Goal: Transaction & Acquisition: Obtain resource

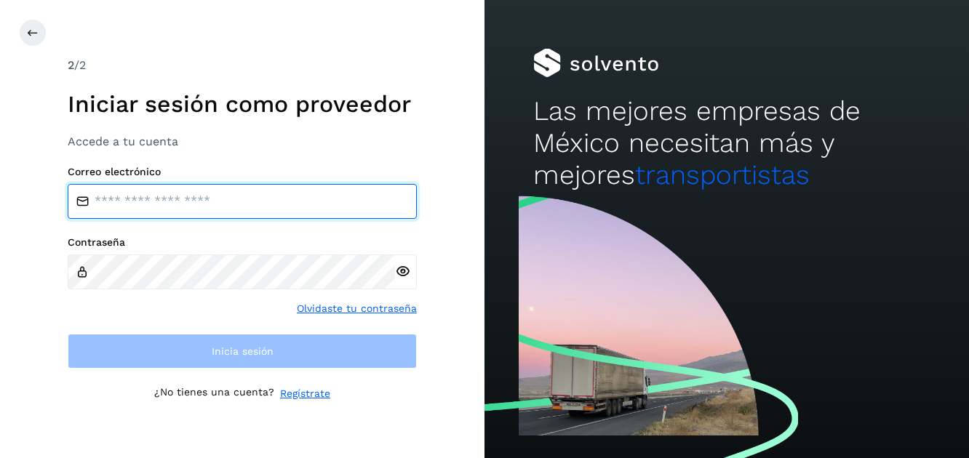
type input "**********"
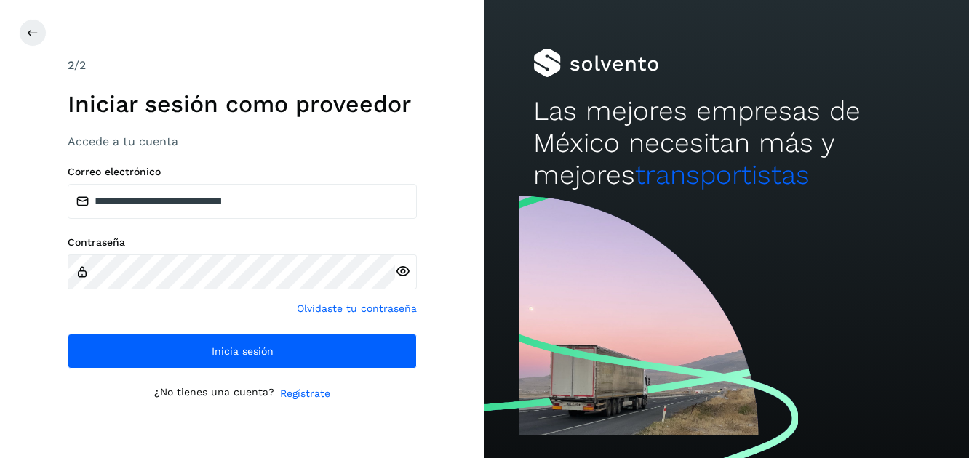
click at [399, 270] on icon at bounding box center [402, 271] width 15 height 15
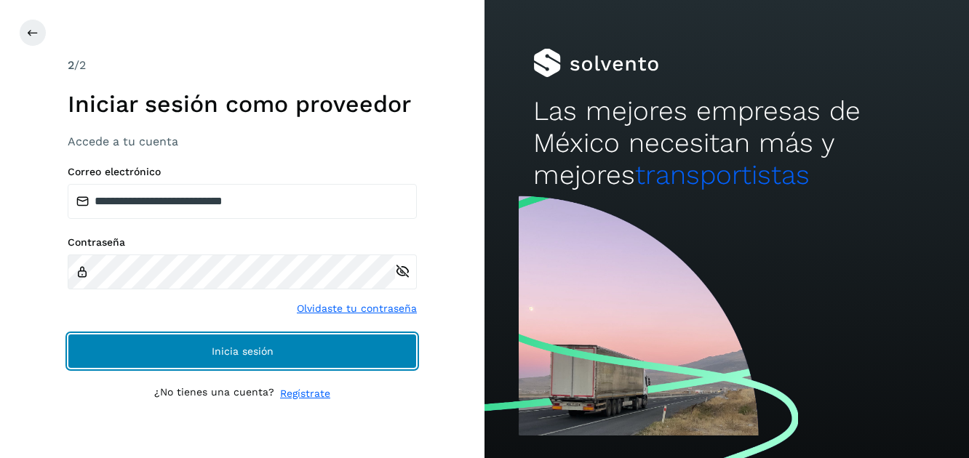
click at [228, 351] on span "Inicia sesión" at bounding box center [243, 351] width 62 height 10
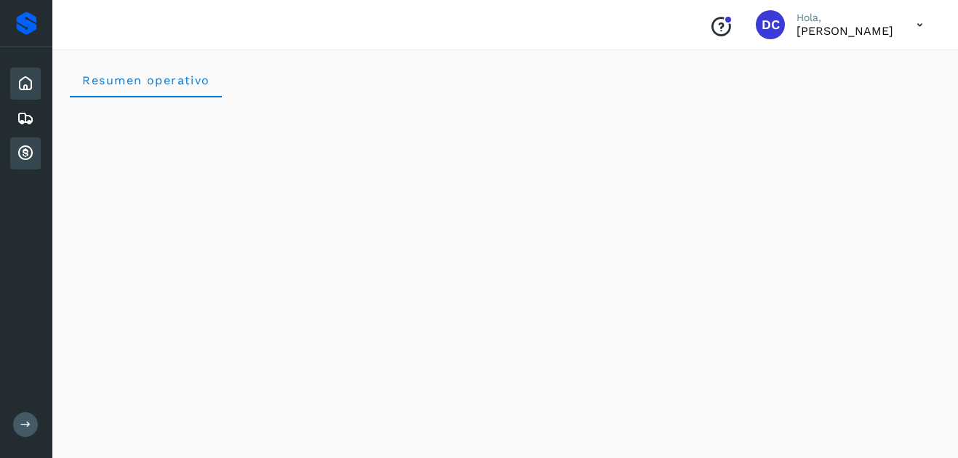
click at [26, 156] on icon at bounding box center [25, 153] width 17 height 17
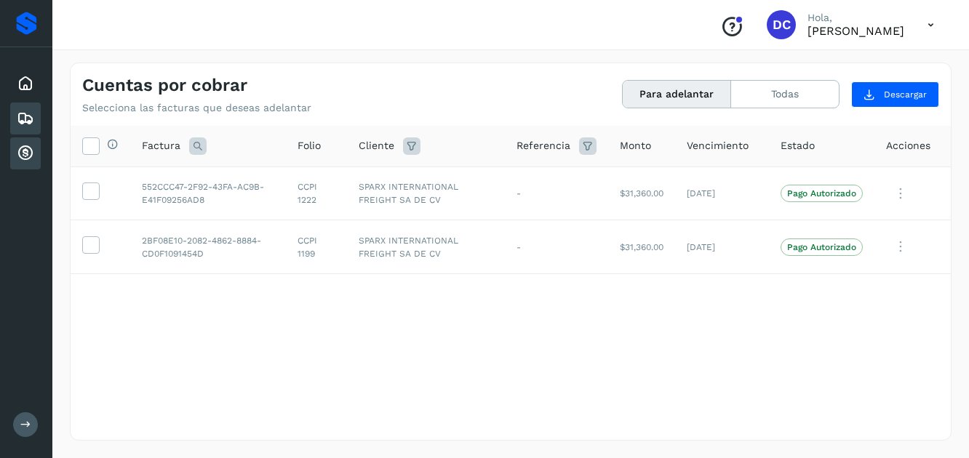
click at [25, 115] on icon at bounding box center [25, 118] width 17 height 17
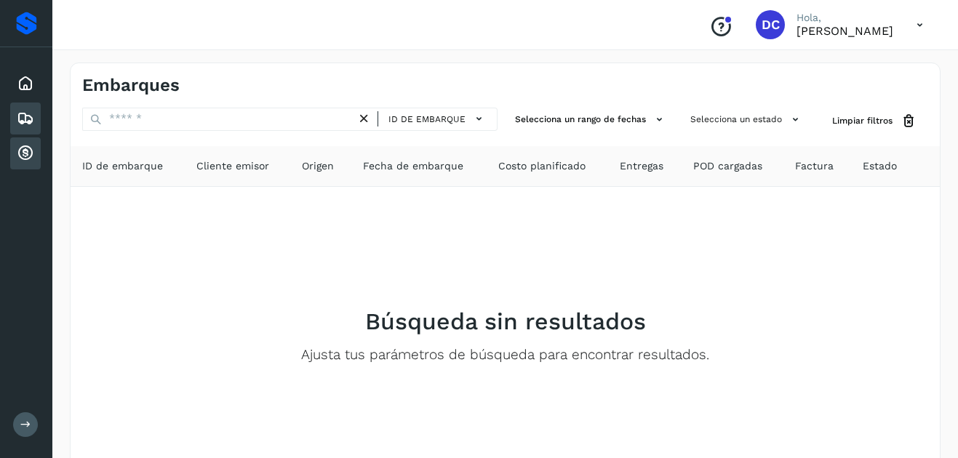
click at [25, 151] on icon at bounding box center [25, 153] width 17 height 17
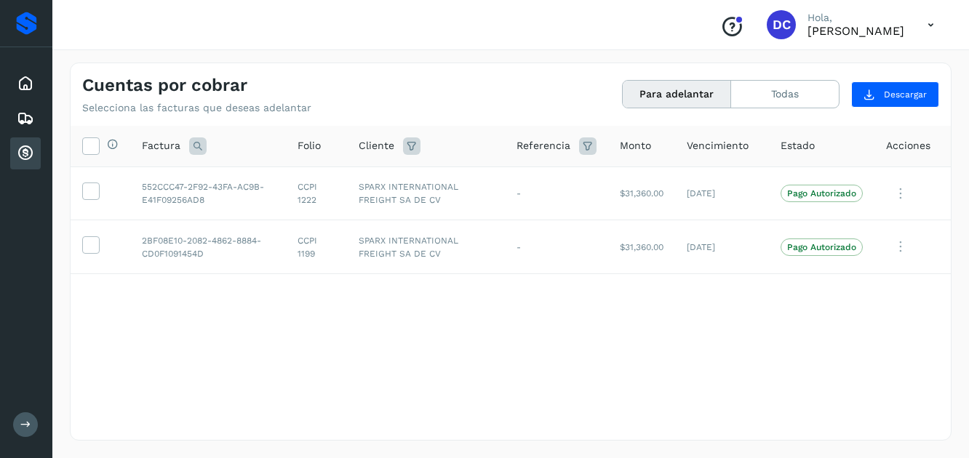
click at [24, 417] on button at bounding box center [25, 424] width 25 height 25
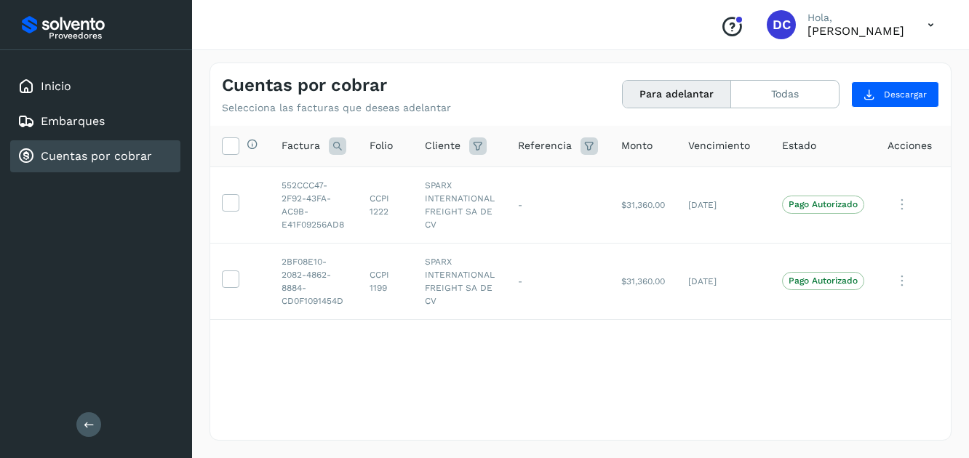
click at [100, 160] on link "Cuentas por cobrar" at bounding box center [96, 156] width 111 height 14
click at [911, 92] on span "Descargar" at bounding box center [905, 94] width 43 height 13
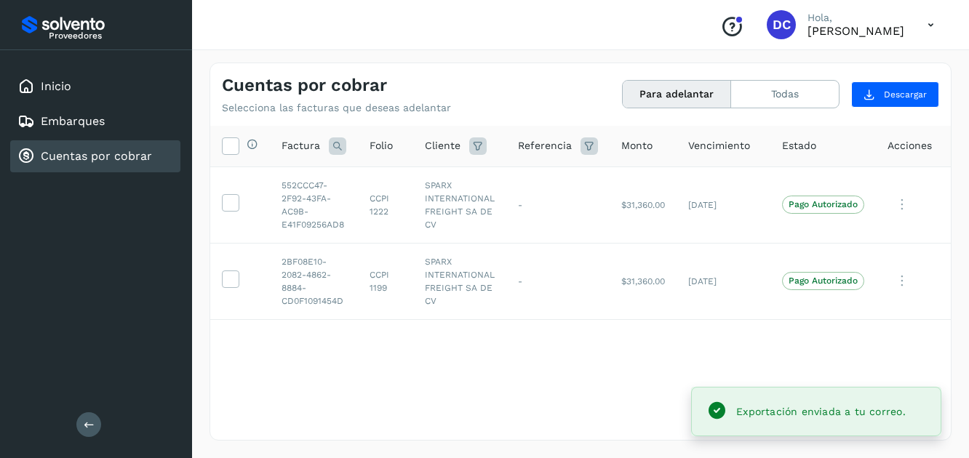
click at [839, 404] on div "Exportación enviada a tu correo." at bounding box center [820, 411] width 169 height 17
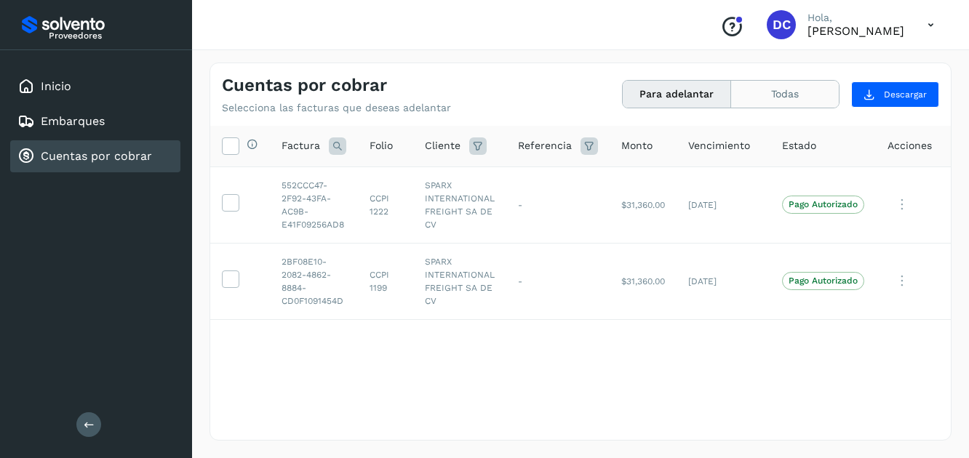
click at [780, 97] on button "Todas" at bounding box center [785, 94] width 108 height 27
